Goal: Transaction & Acquisition: Book appointment/travel/reservation

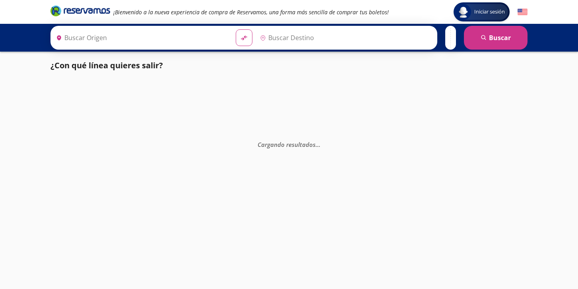
type input "[GEOGRAPHIC_DATA], [GEOGRAPHIC_DATA]"
type input "[DATE][GEOGRAPHIC_DATA][PERSON_NAME], [GEOGRAPHIC_DATA]"
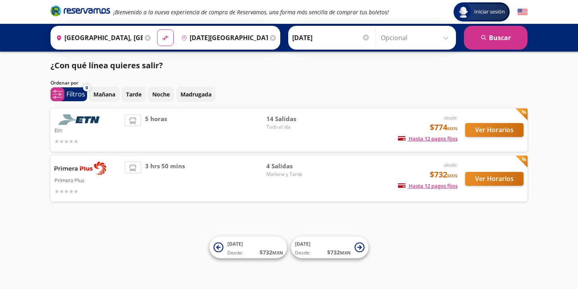
click at [478, 130] on button "Ver Horarios" at bounding box center [494, 130] width 58 height 14
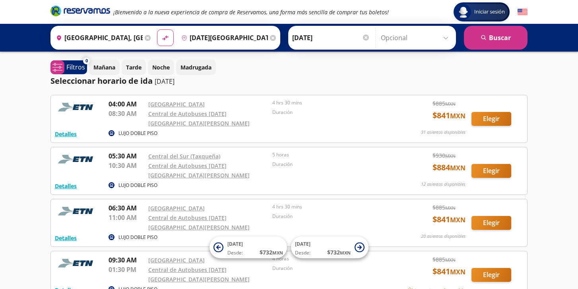
click at [353, 119] on div "Duración" at bounding box center [332, 118] width 120 height 19
click at [494, 117] on button "Elegir" at bounding box center [491, 119] width 40 height 14
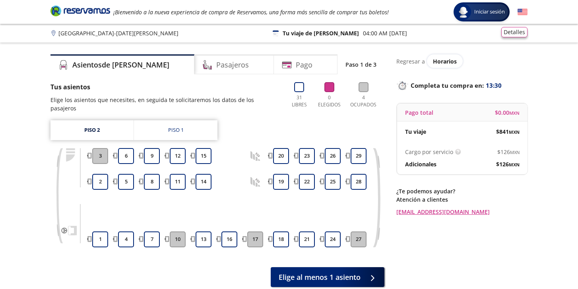
click at [516, 33] on button "Detalles" at bounding box center [514, 32] width 26 height 10
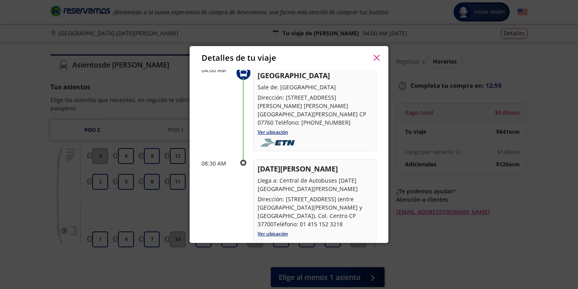
scroll to position [32, 0]
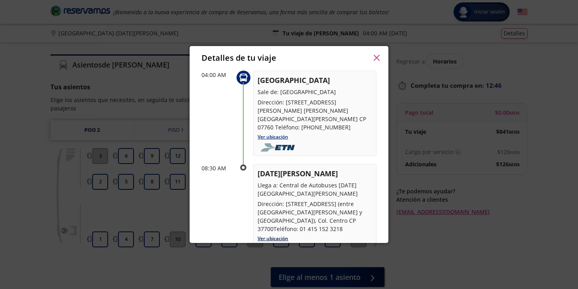
click at [276, 235] on link "Ver ubicación" at bounding box center [272, 238] width 31 height 7
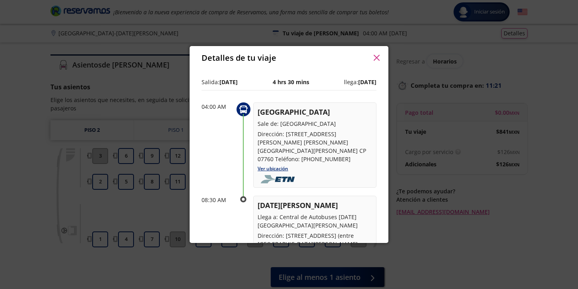
scroll to position [0, 0]
click at [376, 58] on icon "button" at bounding box center [376, 58] width 6 height 6
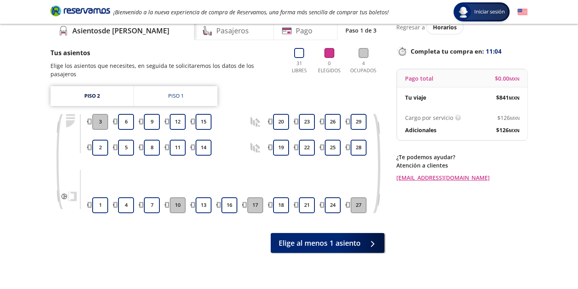
scroll to position [37, 0]
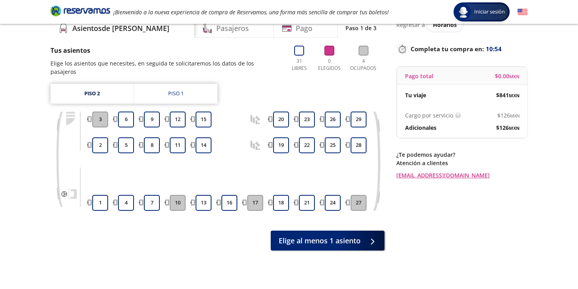
click at [431, 122] on div "Cargo por servicio Esto nos permite seguir trabajando para ofrecerte la mayor c…" at bounding box center [462, 121] width 130 height 33
click at [433, 115] on p "Cargo por servicio" at bounding box center [429, 115] width 48 height 8
click at [501, 115] on span "$ 126 MXN" at bounding box center [508, 115] width 22 height 8
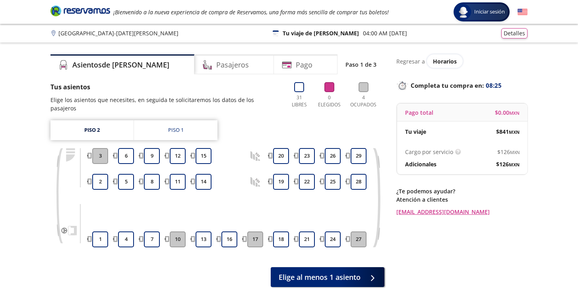
scroll to position [0, 0]
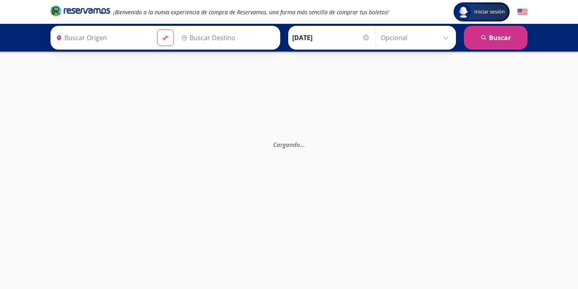
type input "[GEOGRAPHIC_DATA], [GEOGRAPHIC_DATA]"
type input "[DATE][GEOGRAPHIC_DATA][PERSON_NAME], [GEOGRAPHIC_DATA]"
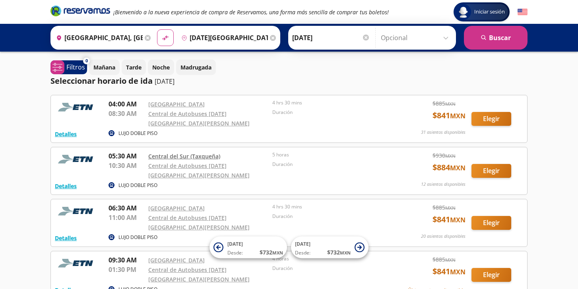
click at [175, 153] on link "Central del Sur (Taxqueña)" at bounding box center [184, 157] width 72 height 8
